Goal: Navigation & Orientation: Find specific page/section

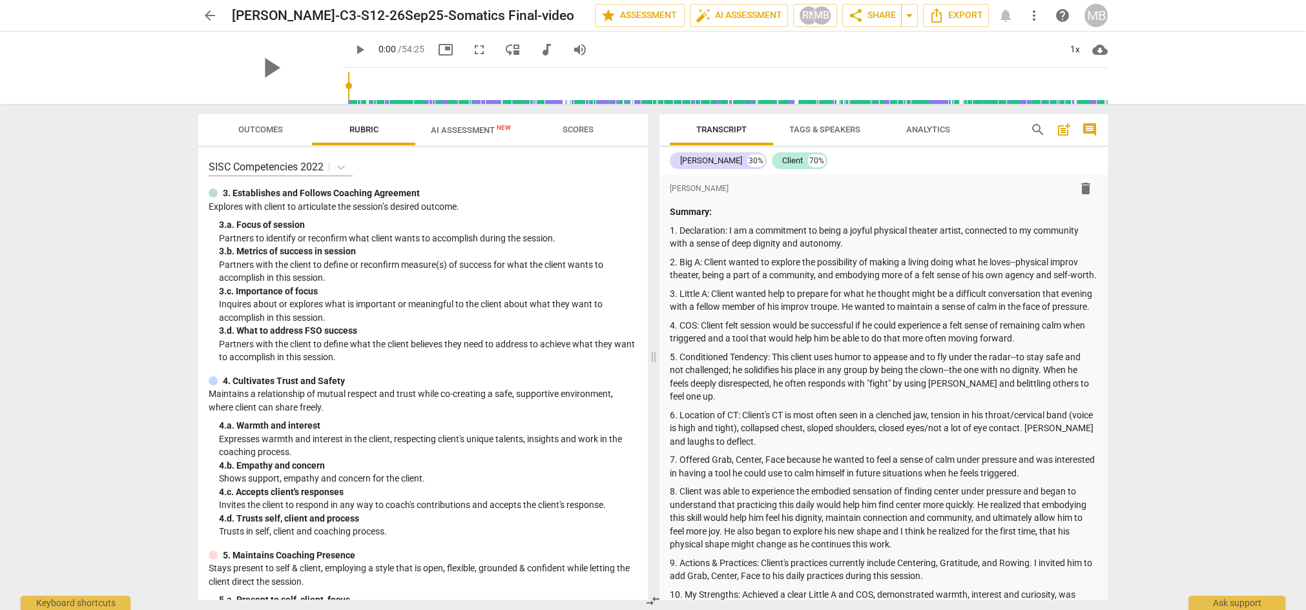
click at [467, 130] on span "AI Assessment New" at bounding box center [471, 130] width 80 height 10
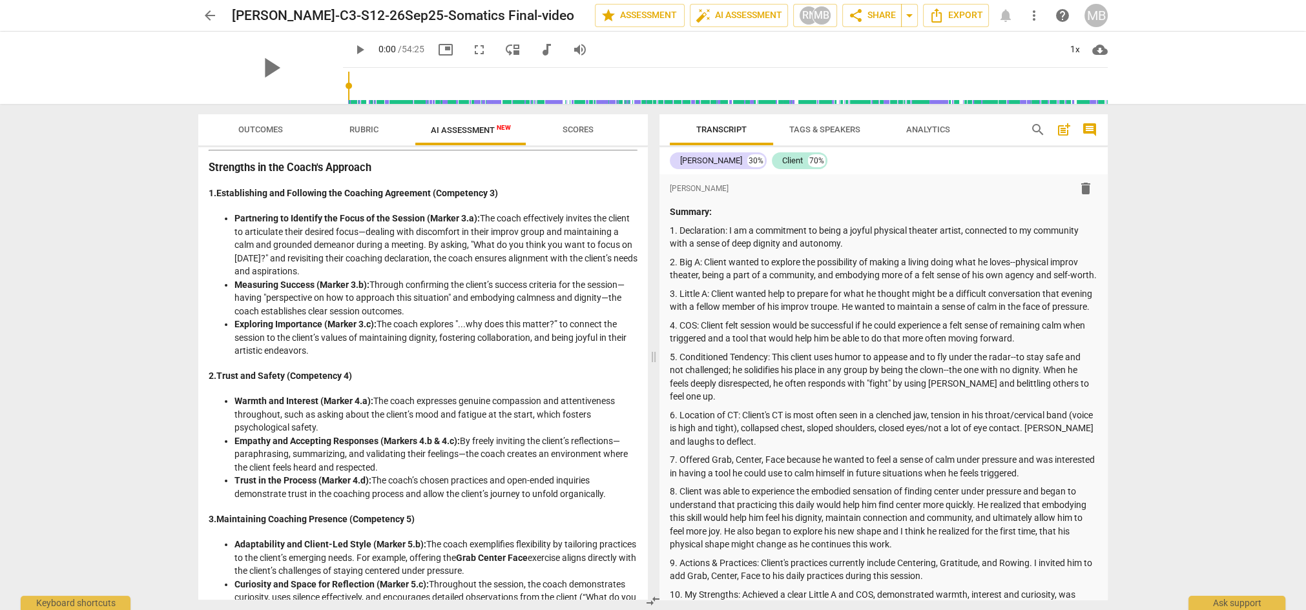
scroll to position [185, 0]
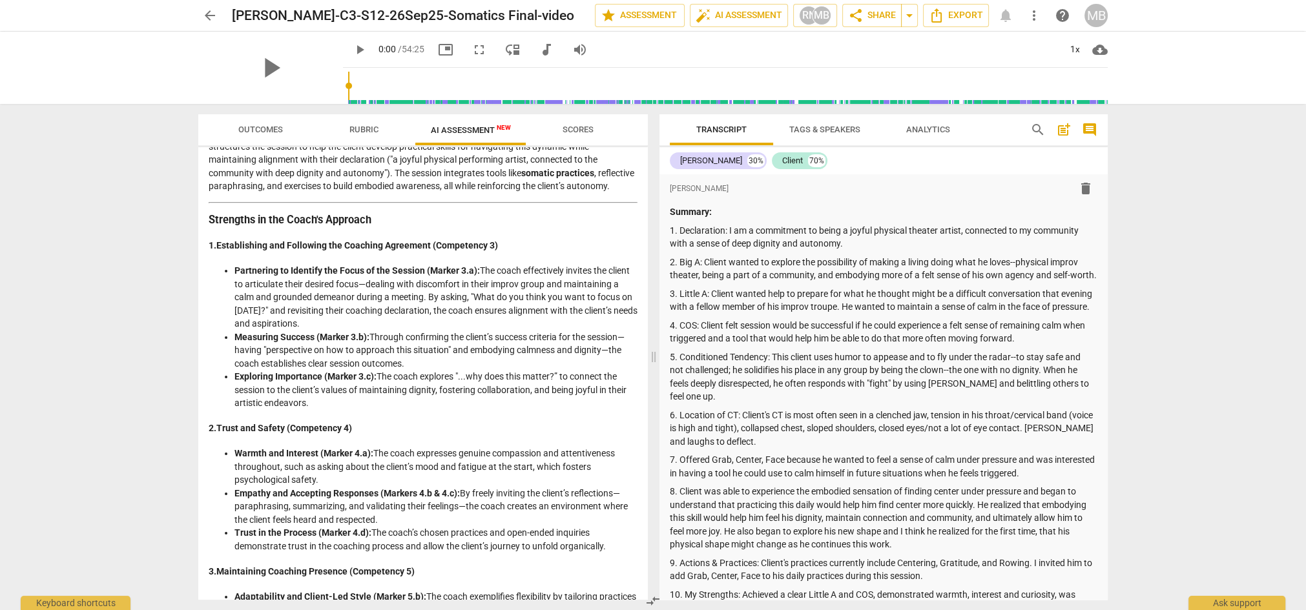
click at [363, 127] on span "Rubric" at bounding box center [363, 130] width 29 height 10
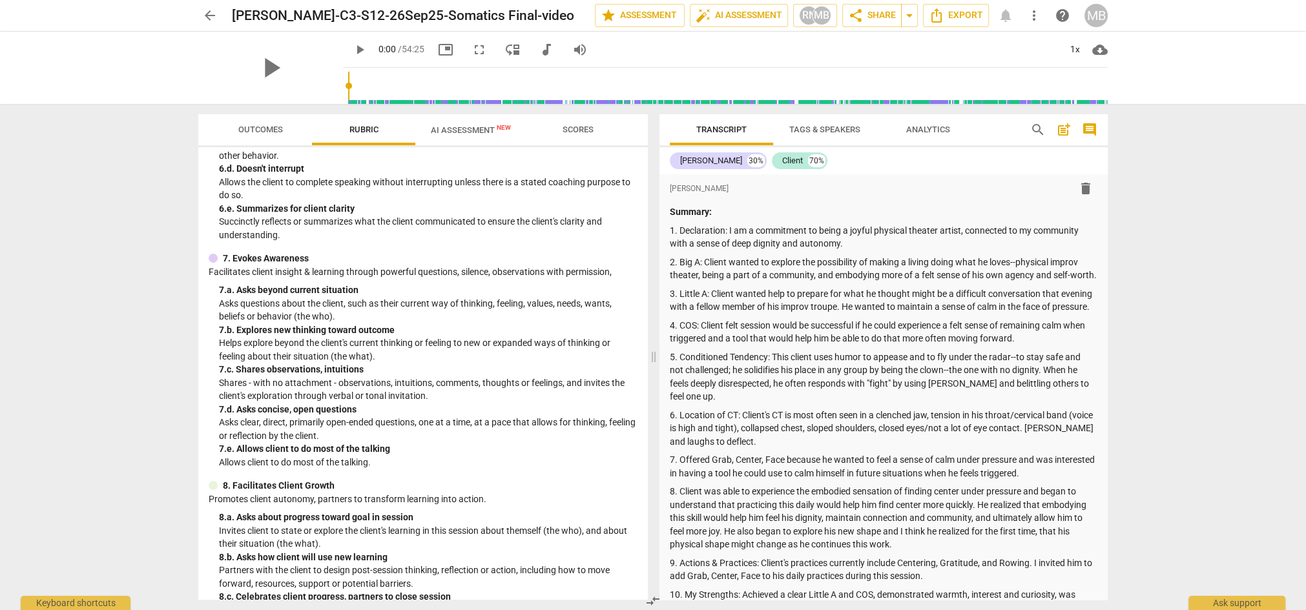
scroll to position [696, 0]
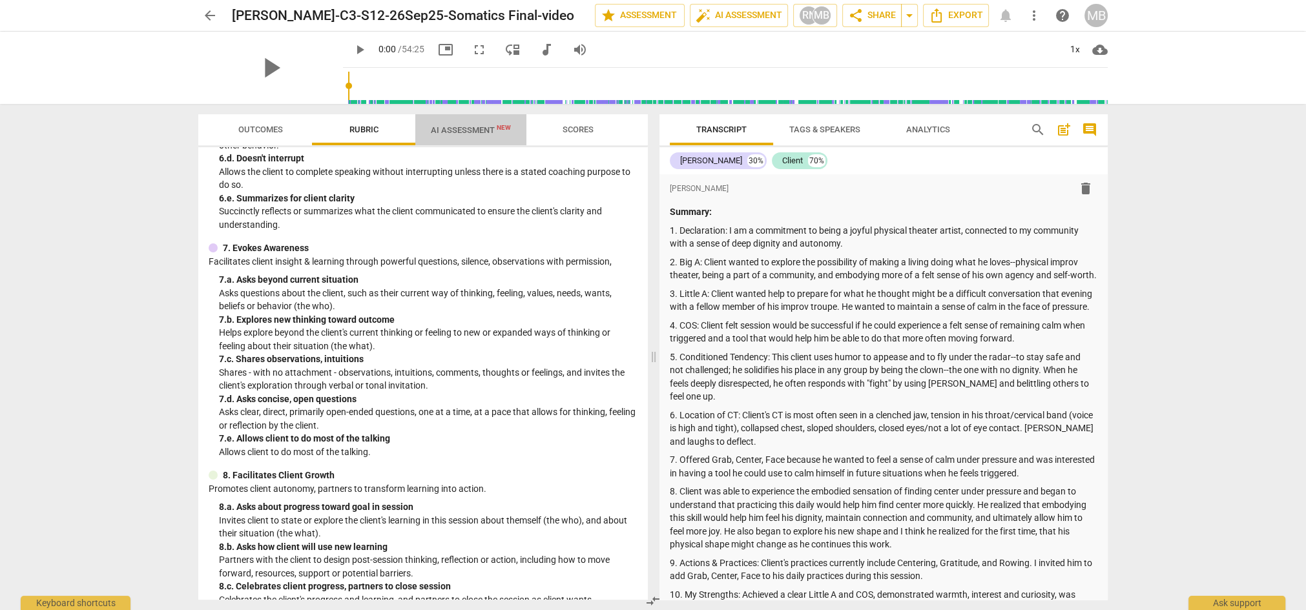
click at [466, 127] on span "AI Assessment New" at bounding box center [471, 130] width 80 height 10
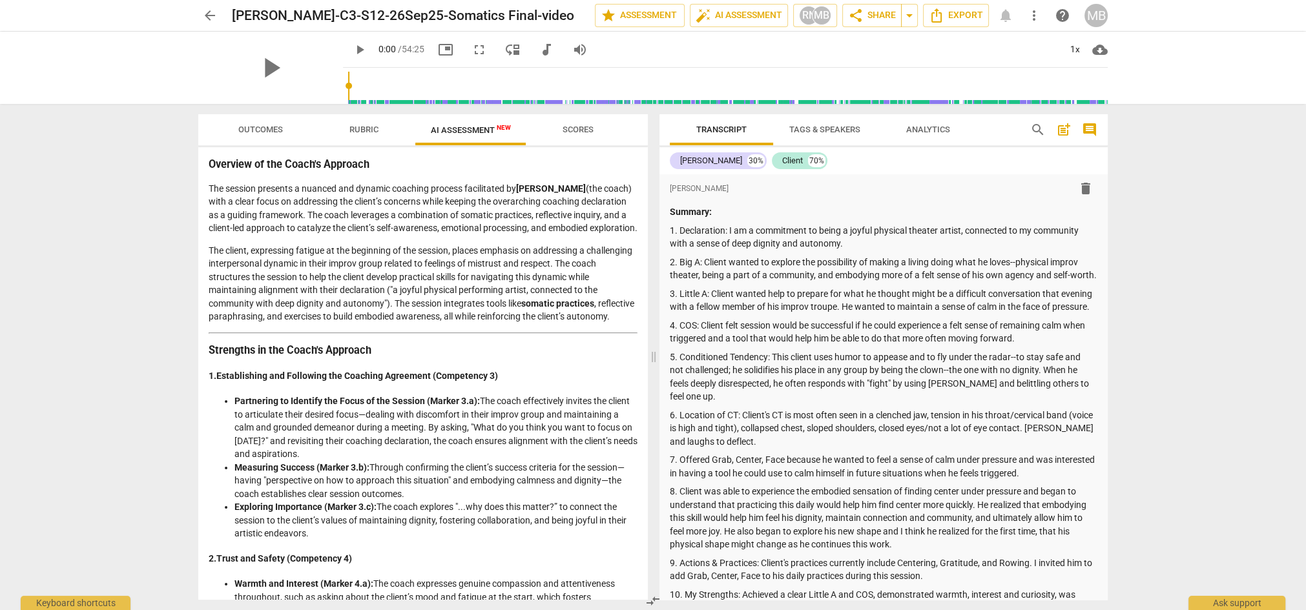
scroll to position [74, 0]
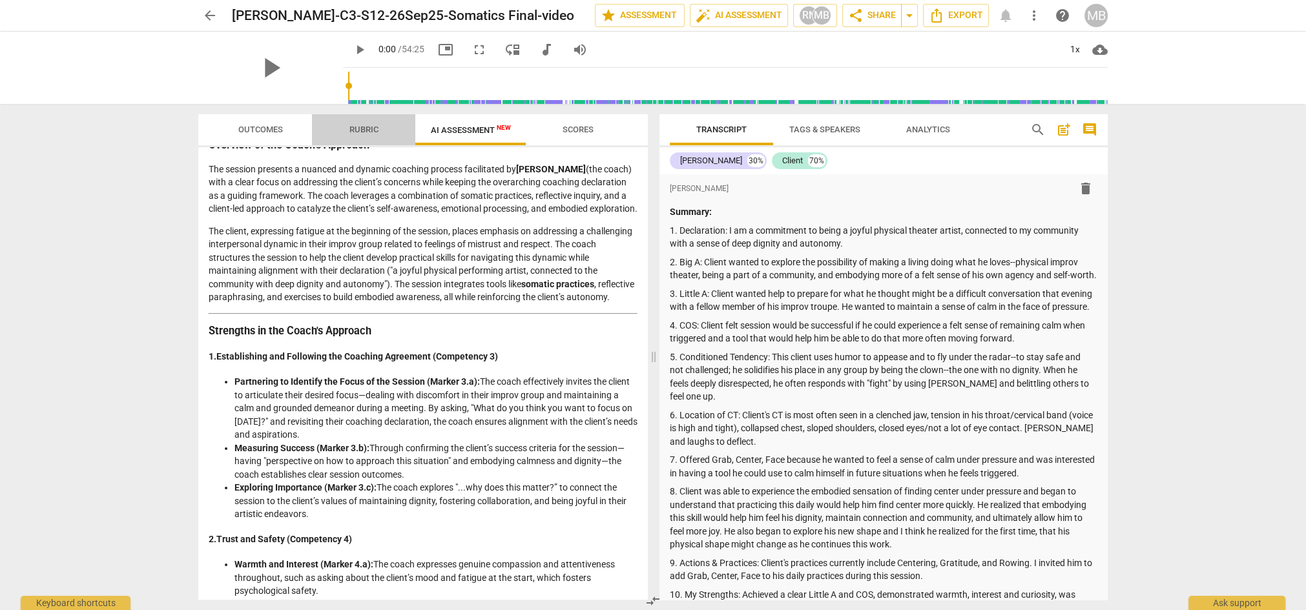
click at [359, 127] on span "Rubric" at bounding box center [363, 130] width 29 height 10
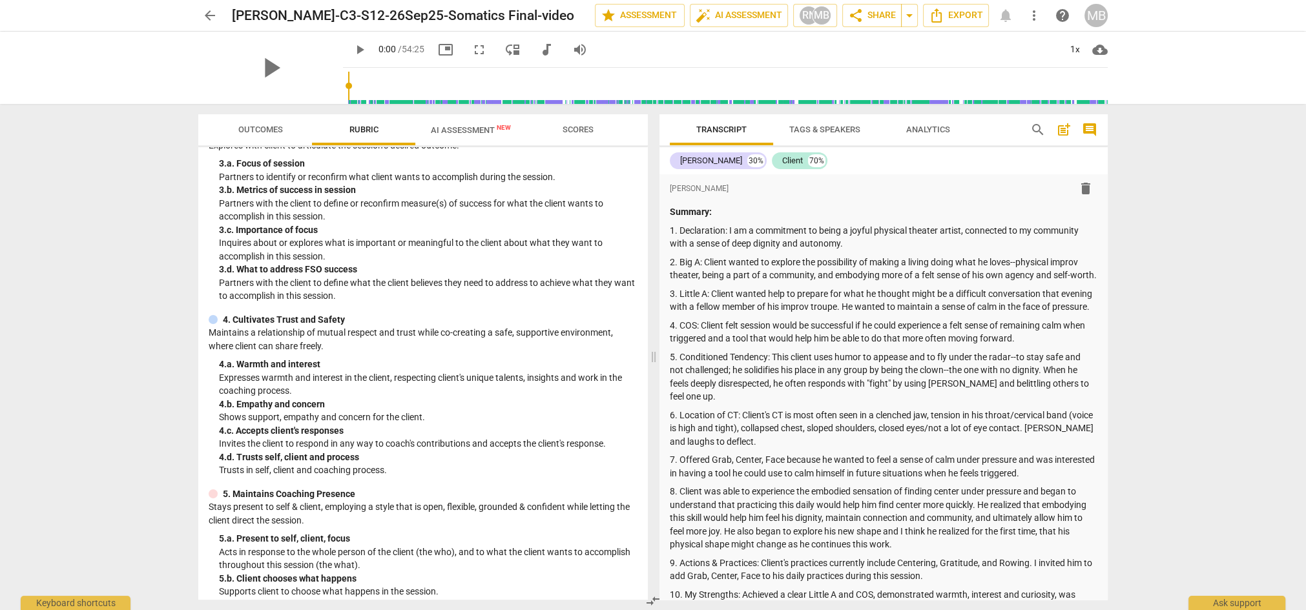
scroll to position [62, 0]
click at [462, 126] on span "AI Assessment New" at bounding box center [471, 130] width 80 height 10
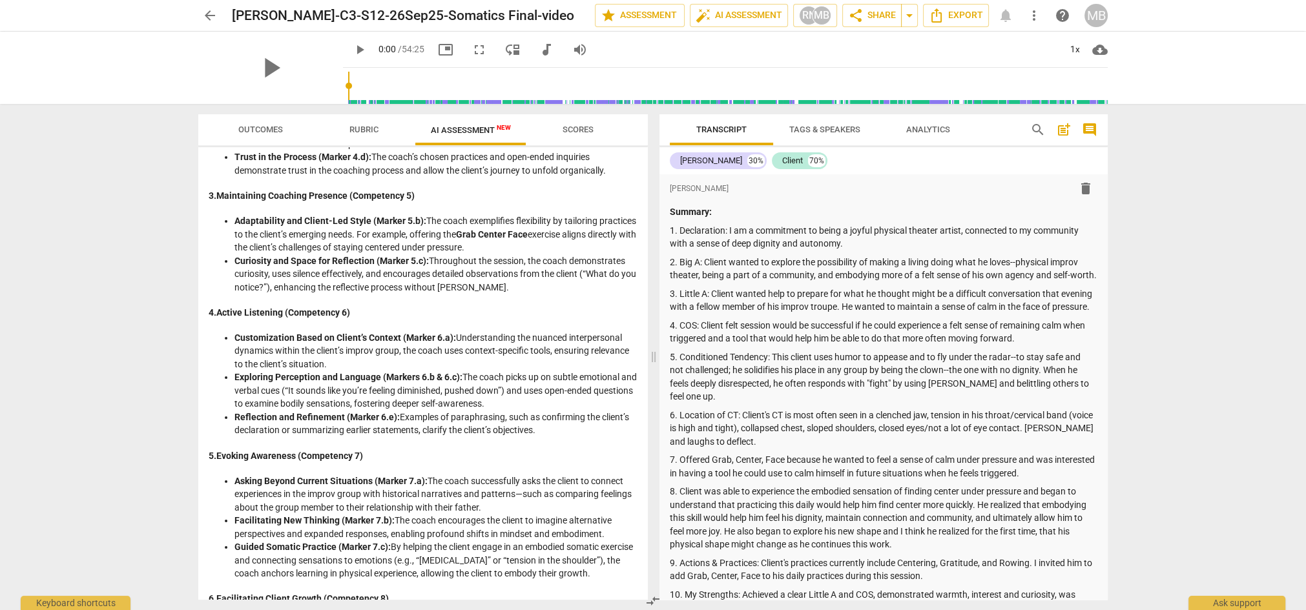
scroll to position [569, 0]
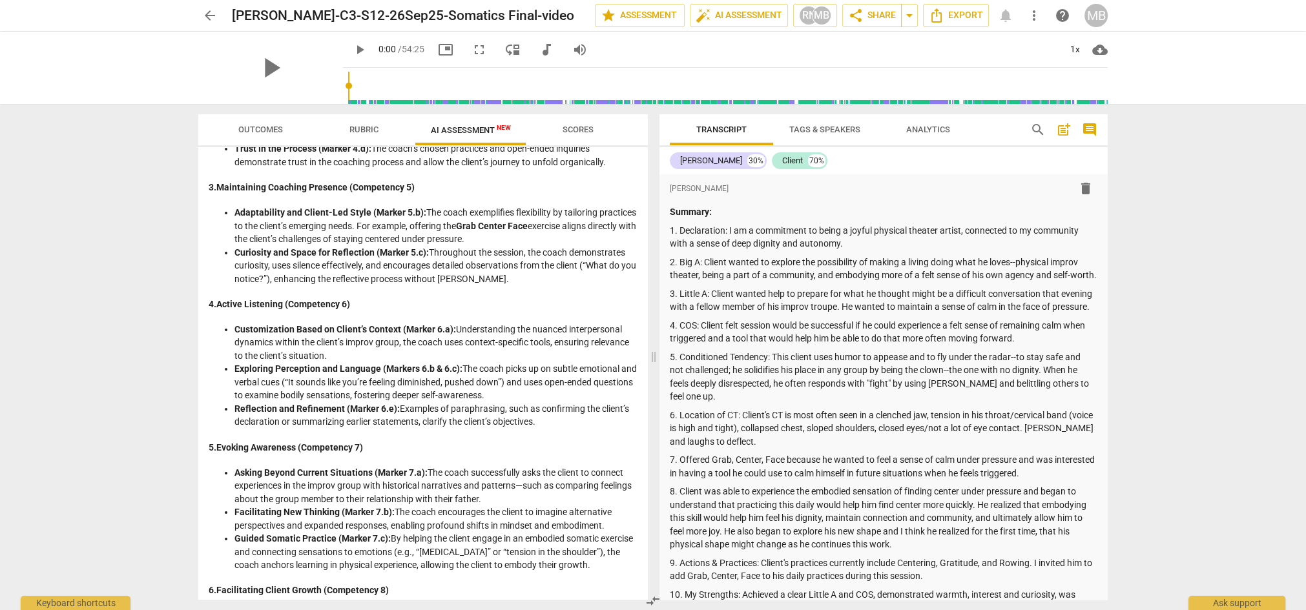
click at [368, 129] on span "Rubric" at bounding box center [363, 130] width 29 height 10
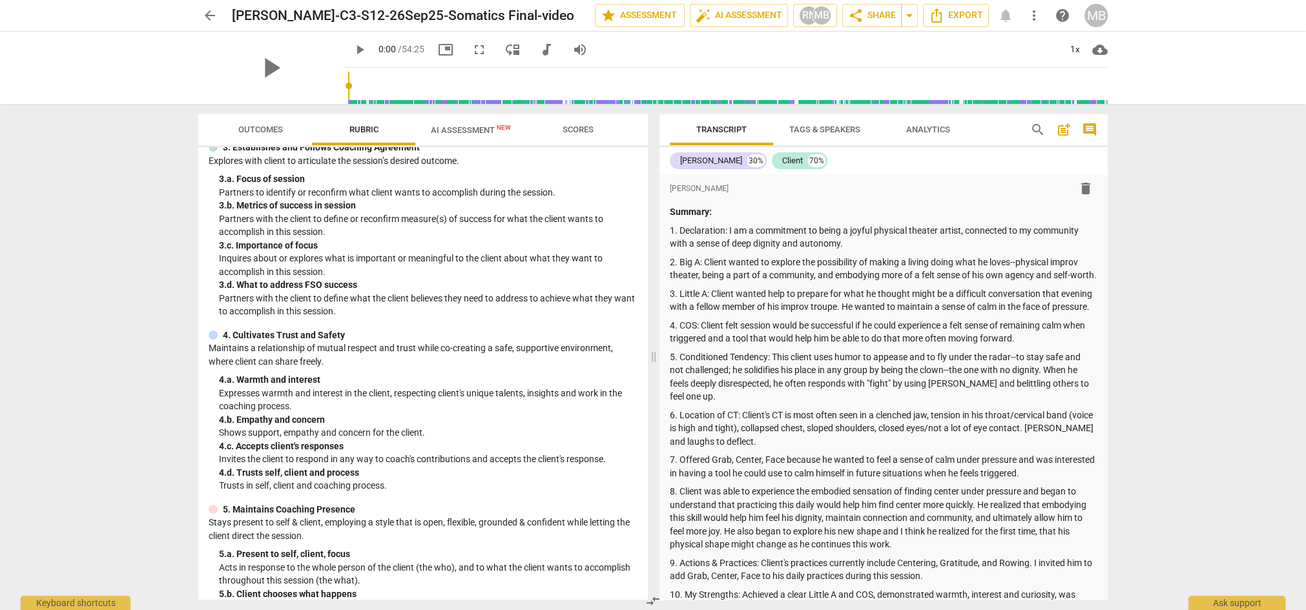
scroll to position [76, 0]
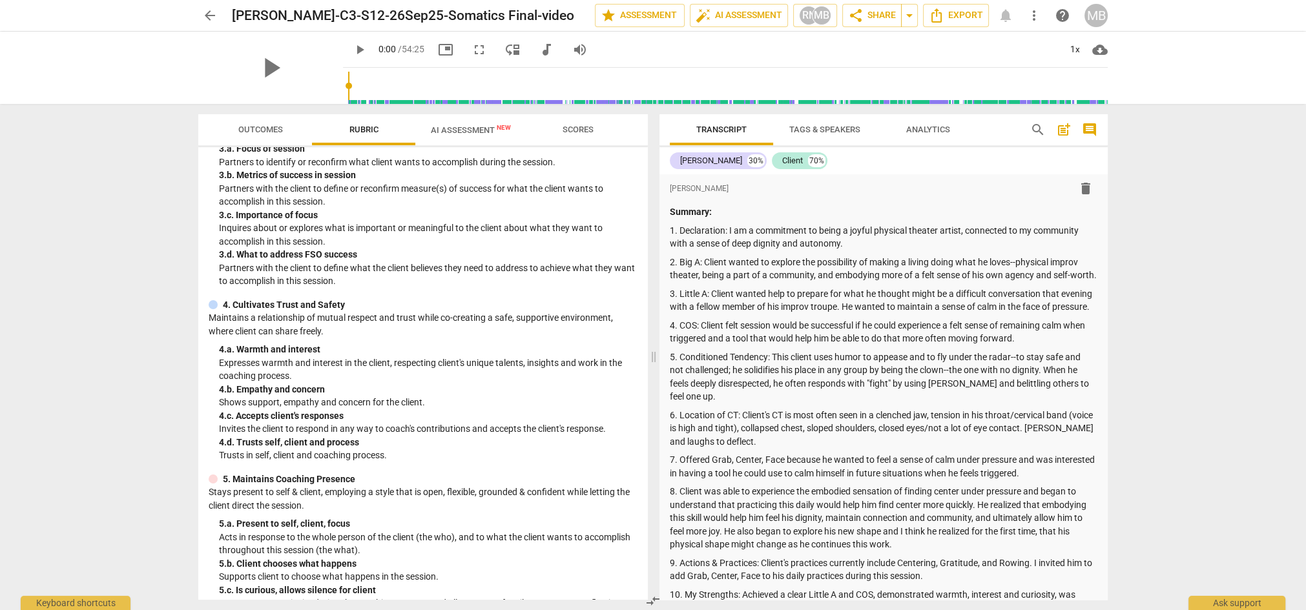
click at [467, 130] on span "AI Assessment New" at bounding box center [471, 130] width 80 height 10
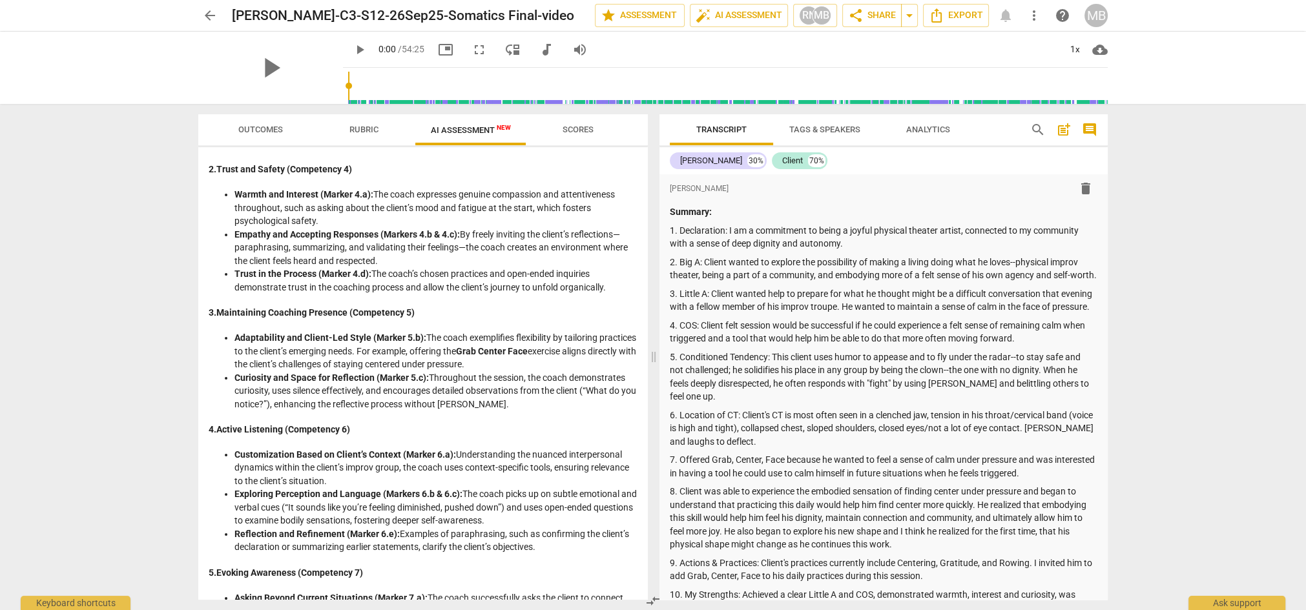
scroll to position [445, 0]
click at [375, 129] on span "Rubric" at bounding box center [363, 130] width 29 height 10
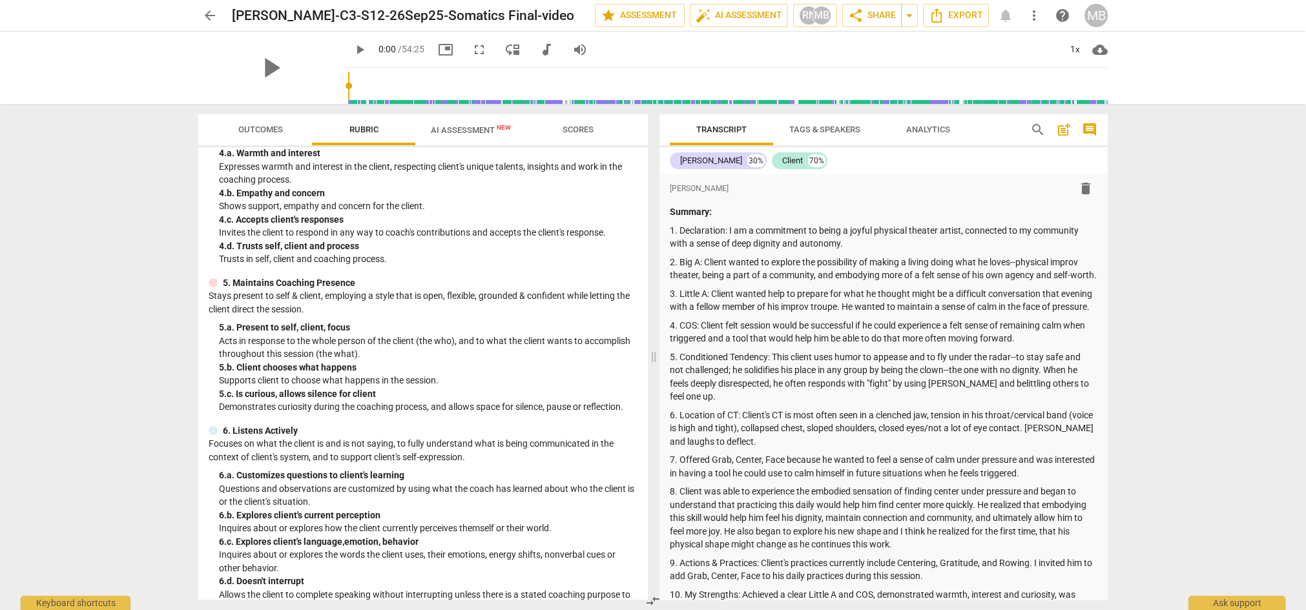
scroll to position [277, 0]
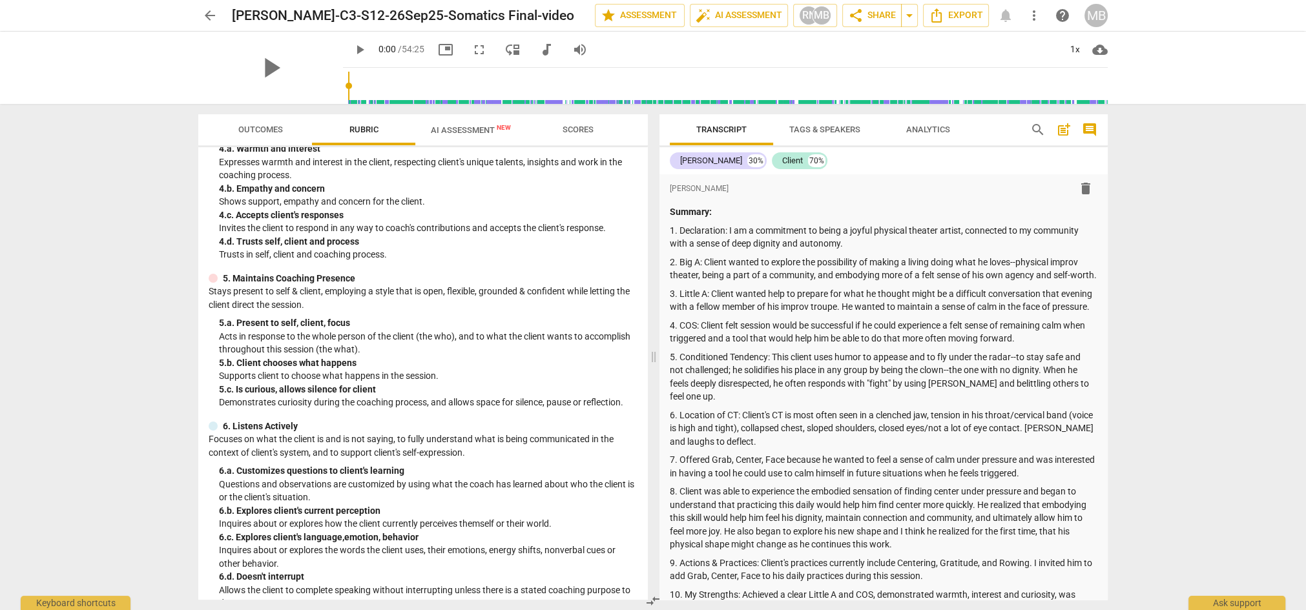
click at [460, 130] on span "AI Assessment New" at bounding box center [471, 130] width 80 height 10
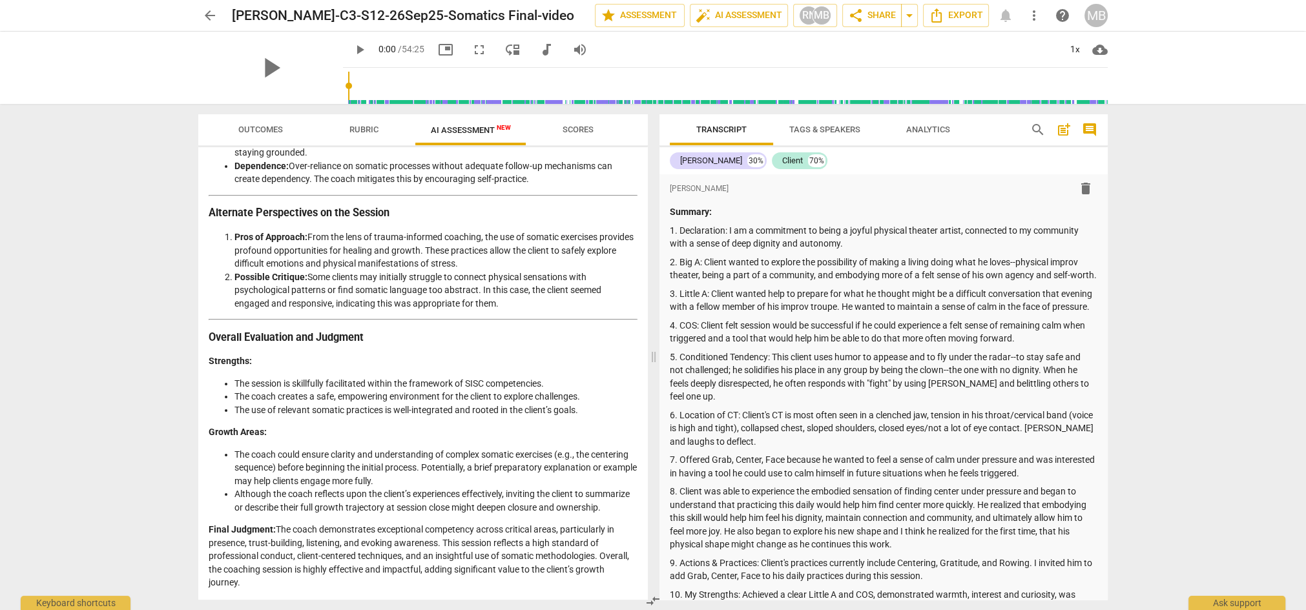
scroll to position [1569, 0]
